Goal: Task Accomplishment & Management: Manage account settings

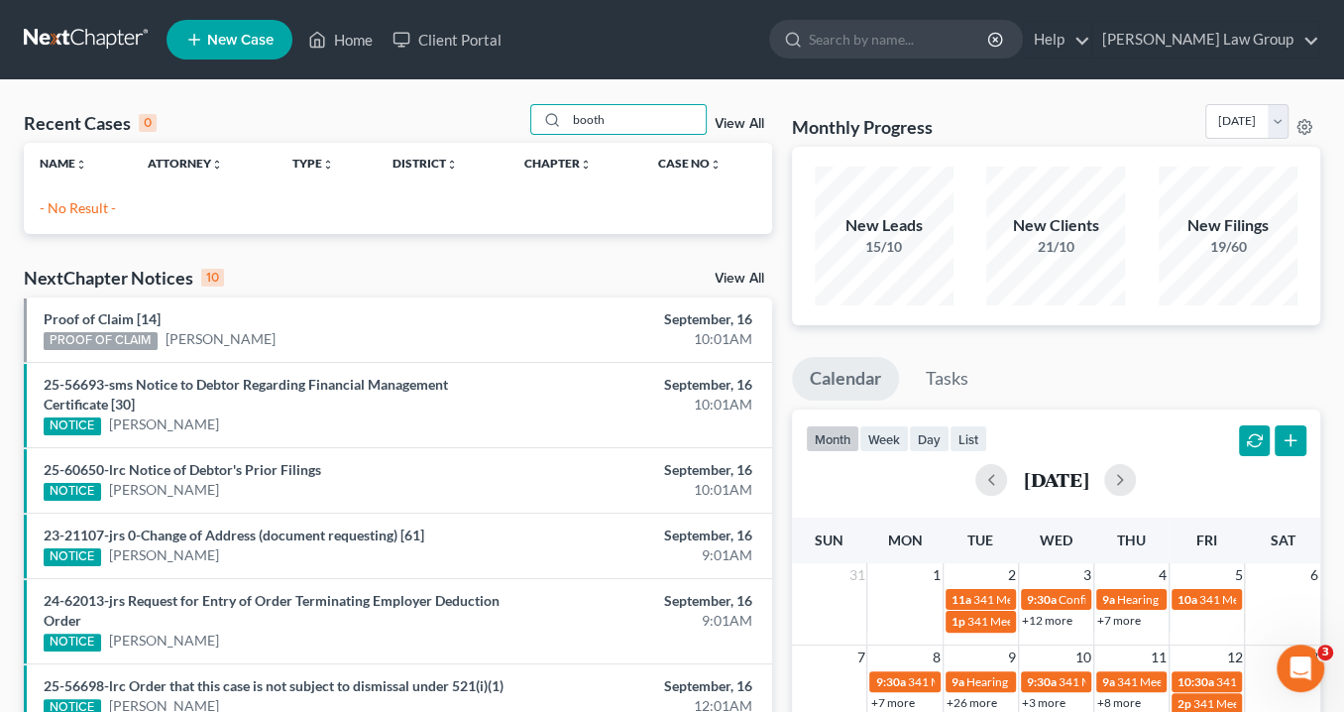
drag, startPoint x: 651, startPoint y: 122, endPoint x: 471, endPoint y: 102, distance: 181.5
click at [471, 102] on div "Recent Cases 0 booth View All Name unfold_more expand_more expand_less Attorney…" at bounding box center [672, 594] width 1344 height 1029
type input "ax=[DATE]"
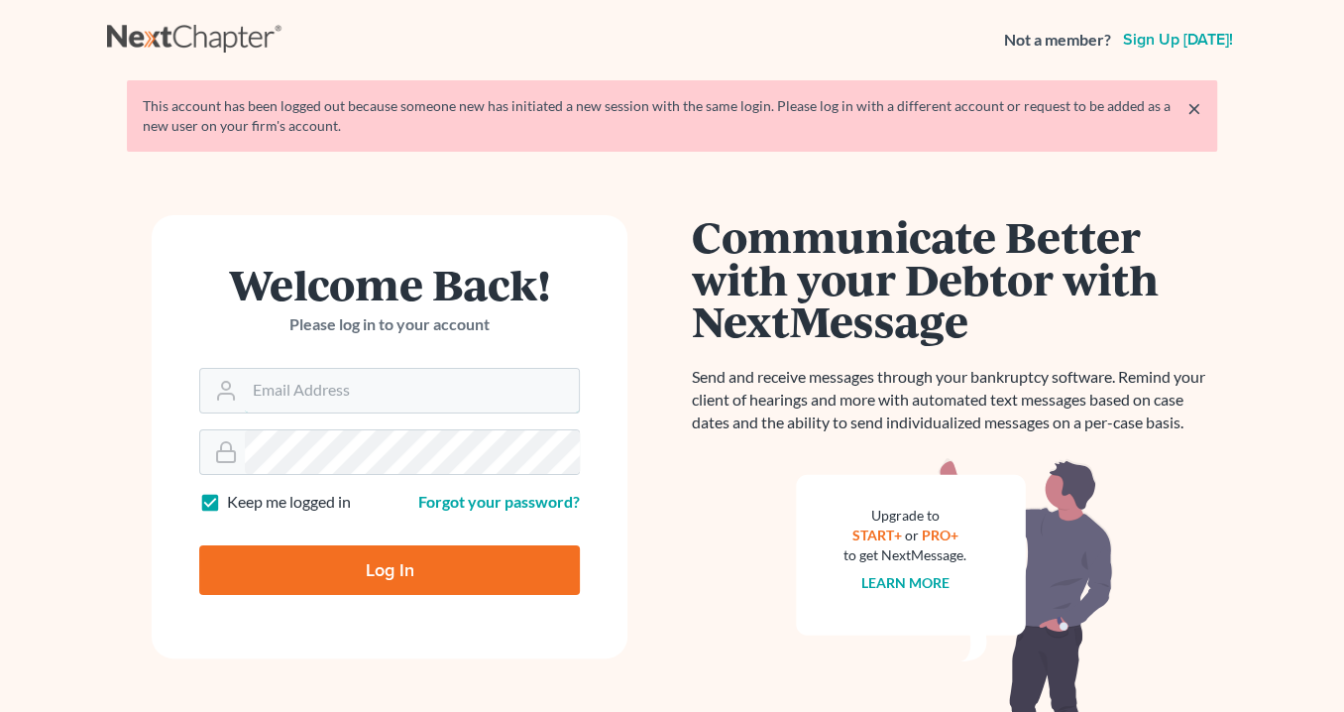
type input "[EMAIL_ADDRESS][DOMAIN_NAME]"
